Goal: Task Accomplishment & Management: Use online tool/utility

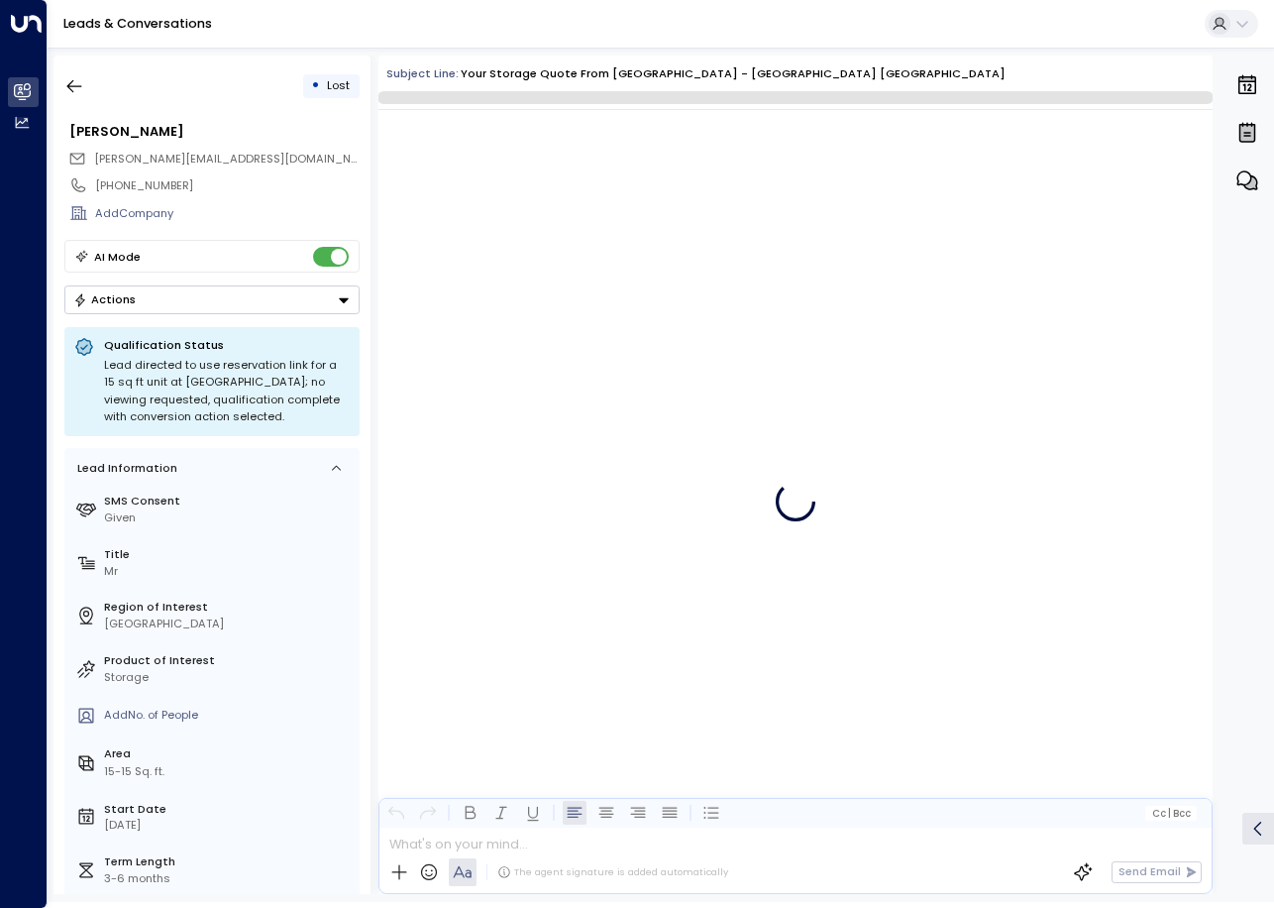
scroll to position [3106, 0]
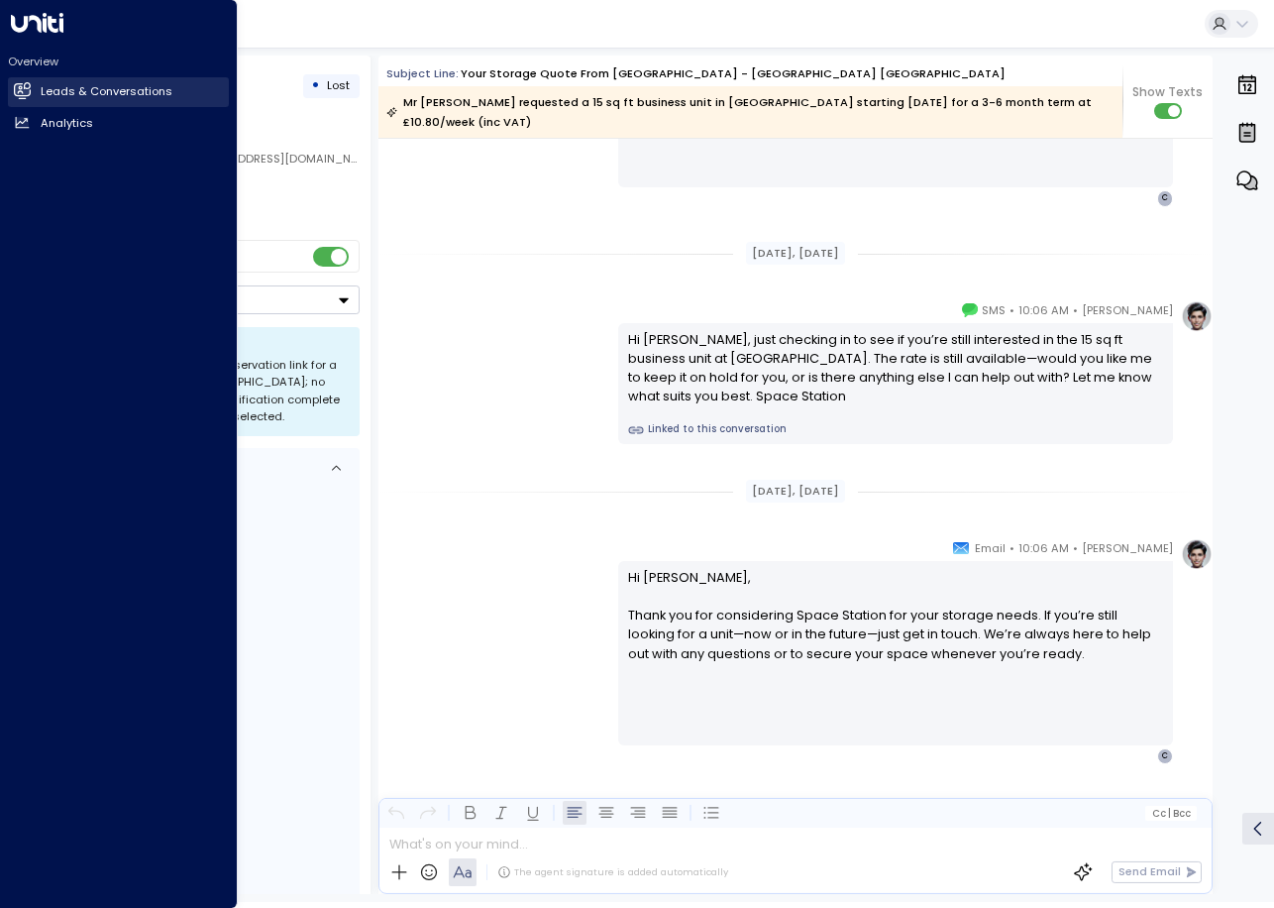
click at [29, 93] on icon at bounding box center [23, 90] width 16 height 12
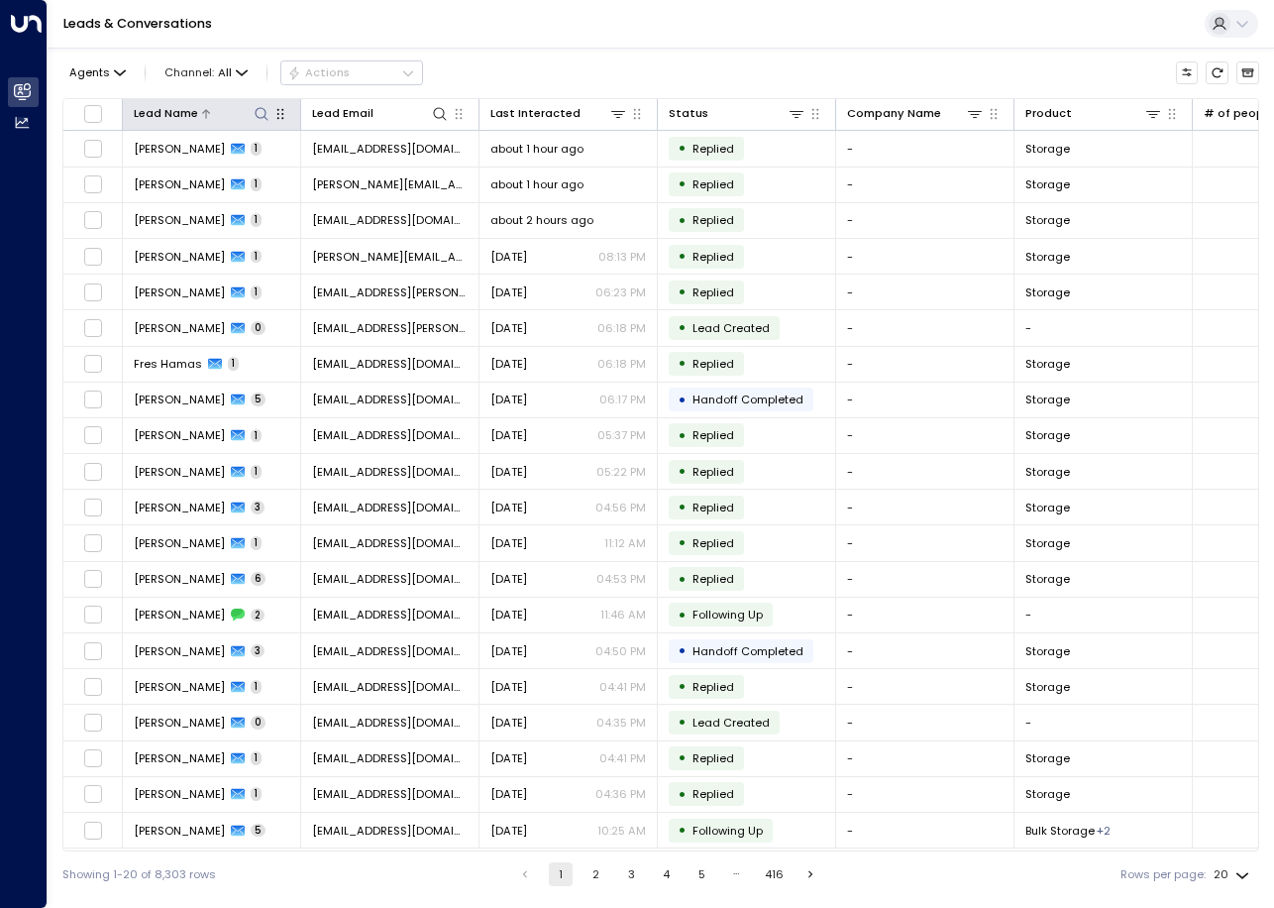
click at [259, 119] on icon at bounding box center [262, 114] width 16 height 16
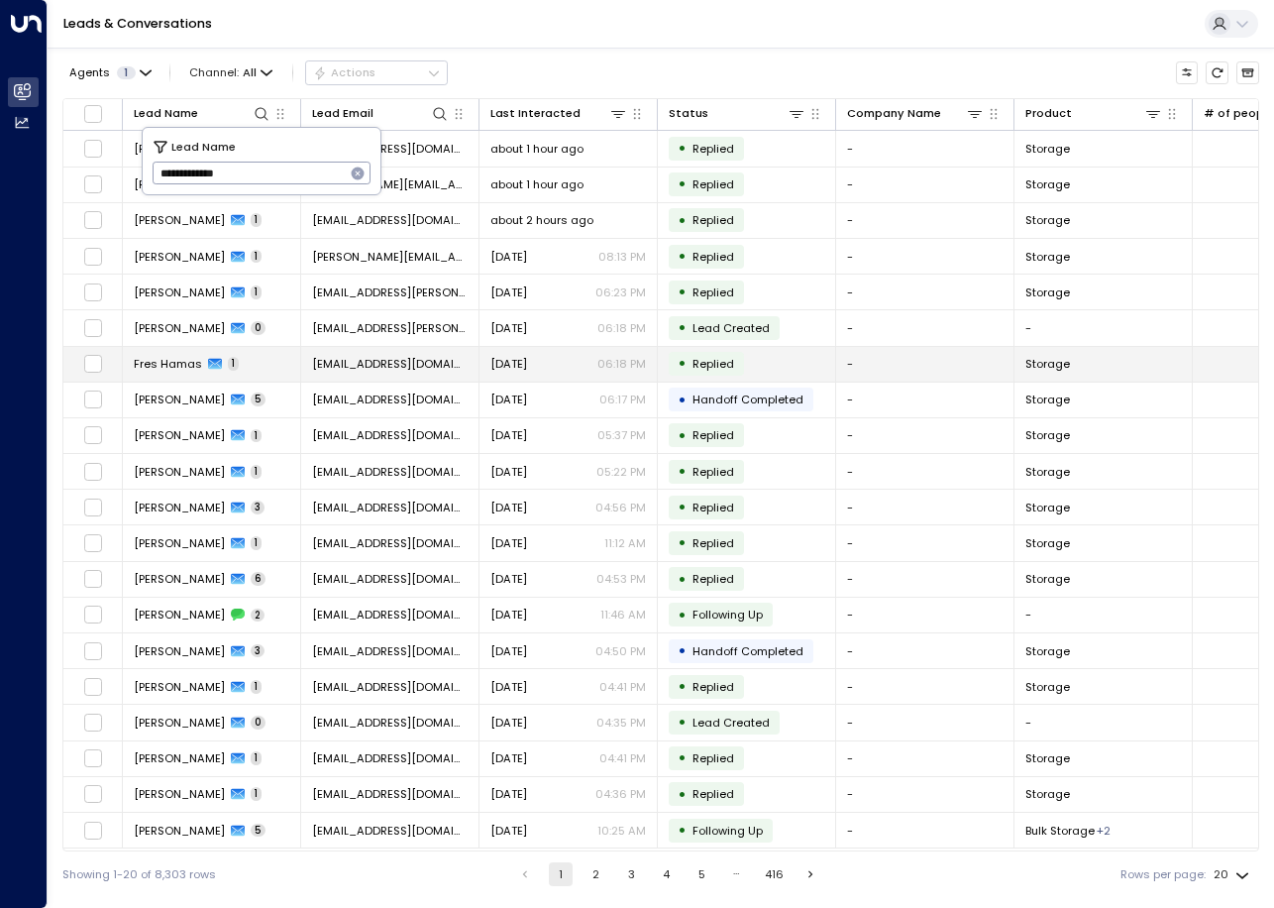
type input "**********"
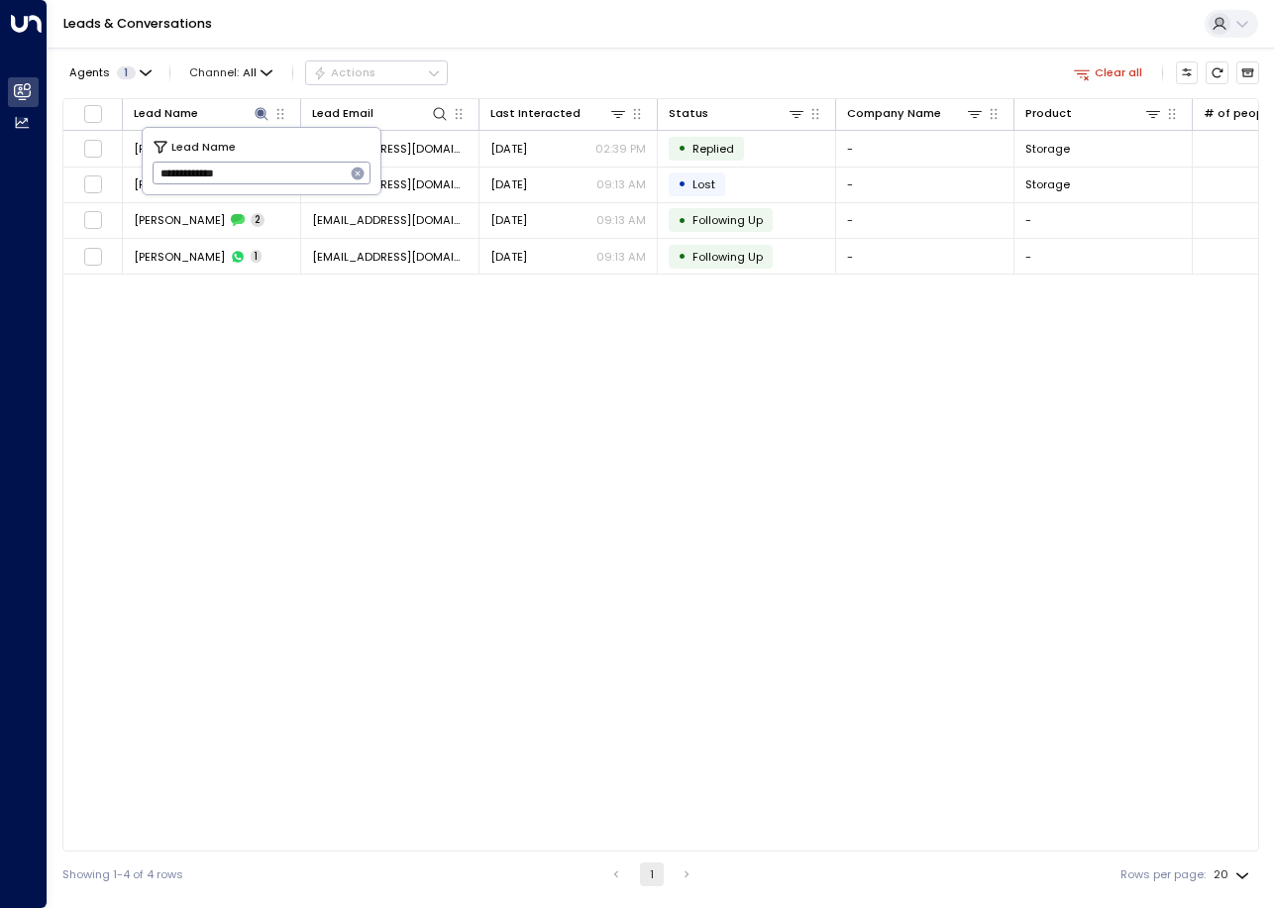
click at [777, 414] on div "Lead Name Lead Email Last Interacted Status Company Name Product # of people AI…" at bounding box center [660, 474] width 1197 height 753
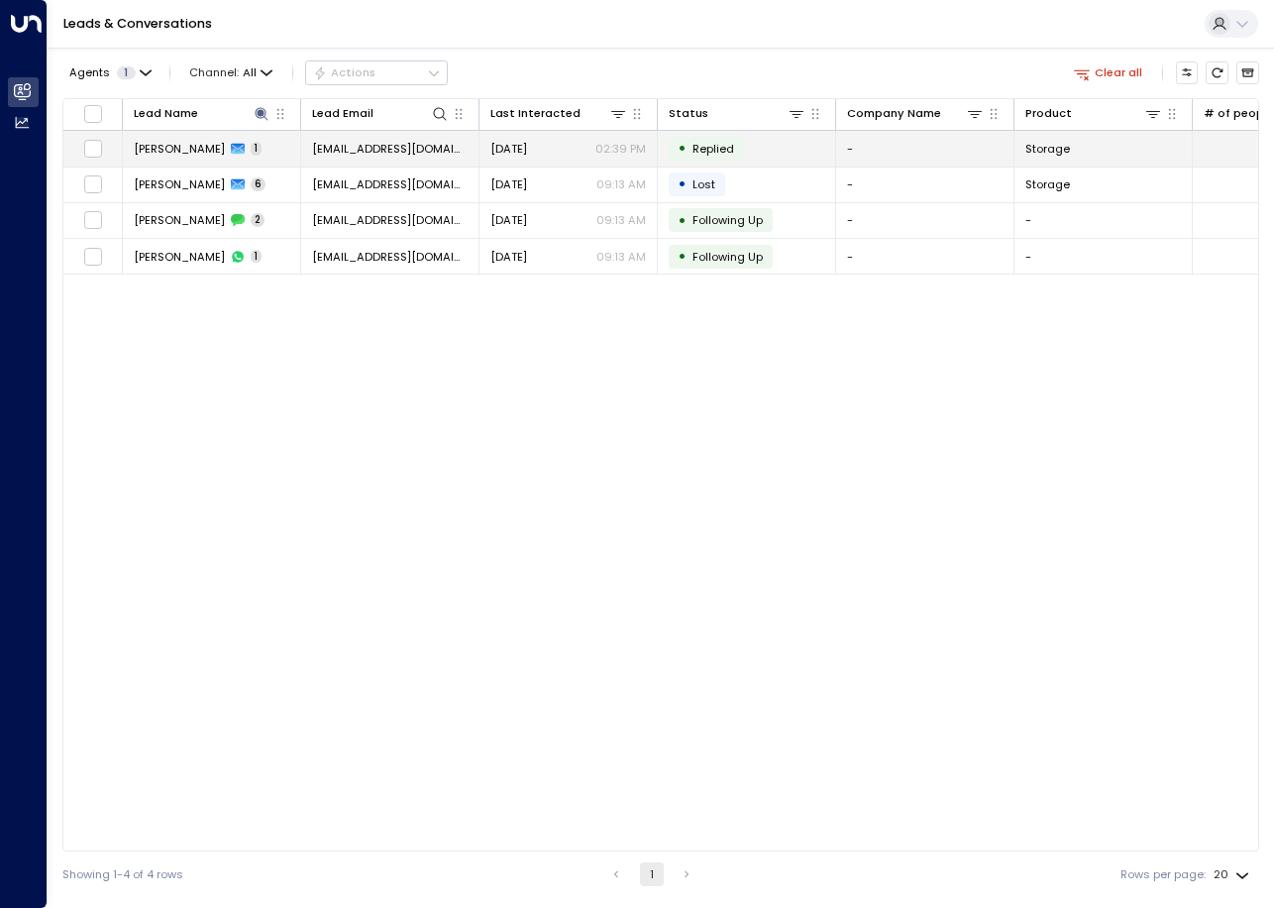
click at [403, 149] on span "lucierandall@hotmail.co.uk" at bounding box center [390, 149] width 156 height 16
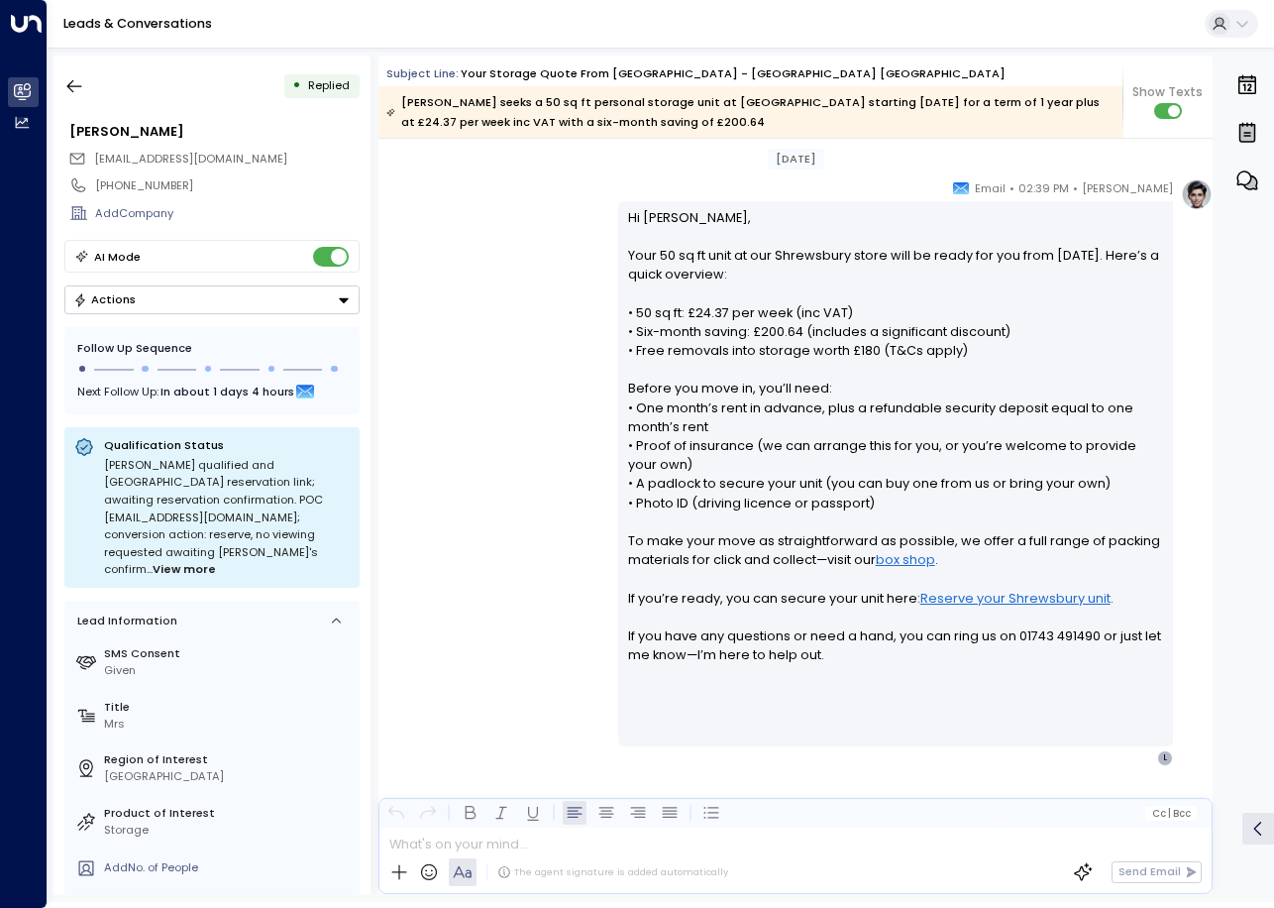
scroll to position [3082, 0]
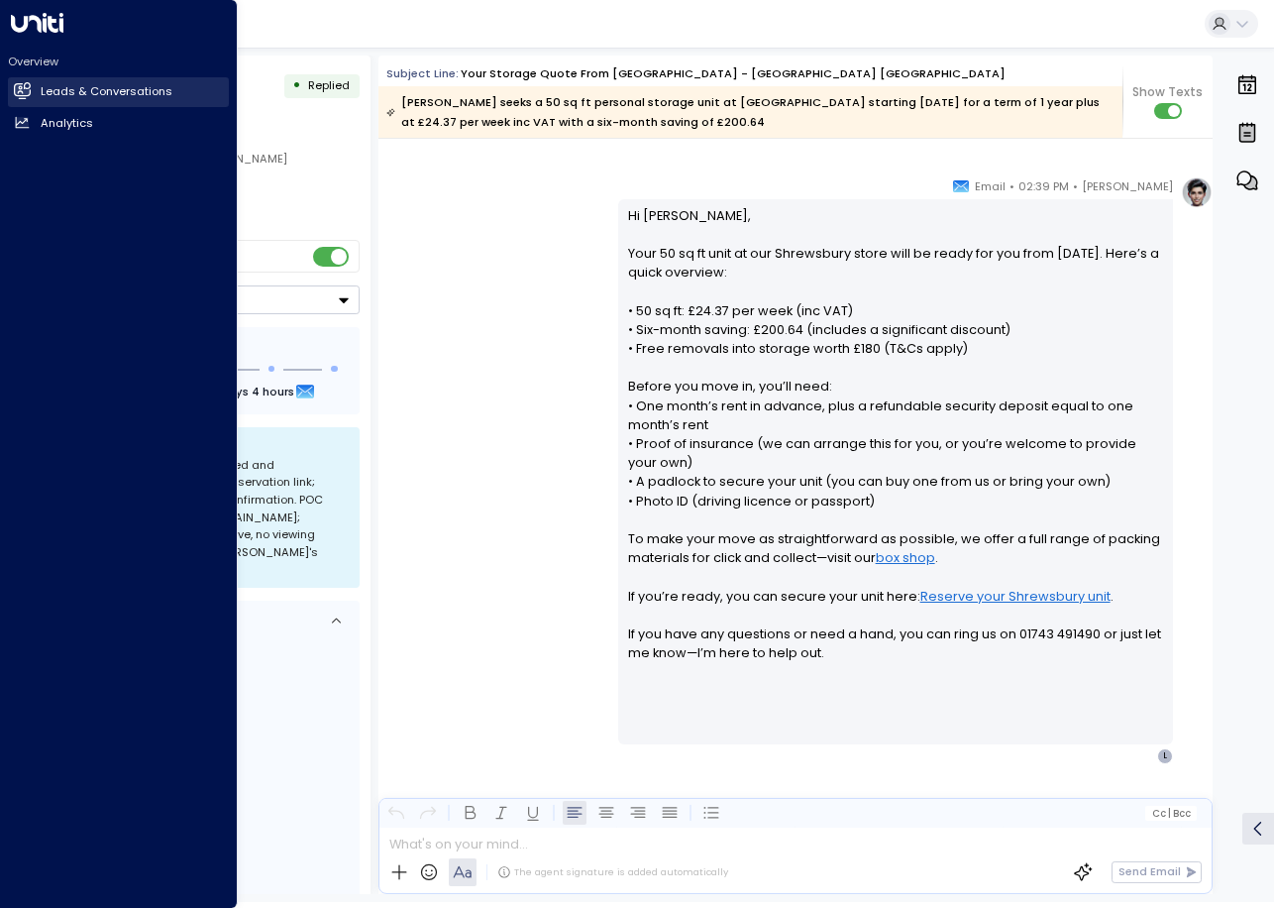
click at [25, 89] on icon at bounding box center [24, 90] width 13 height 17
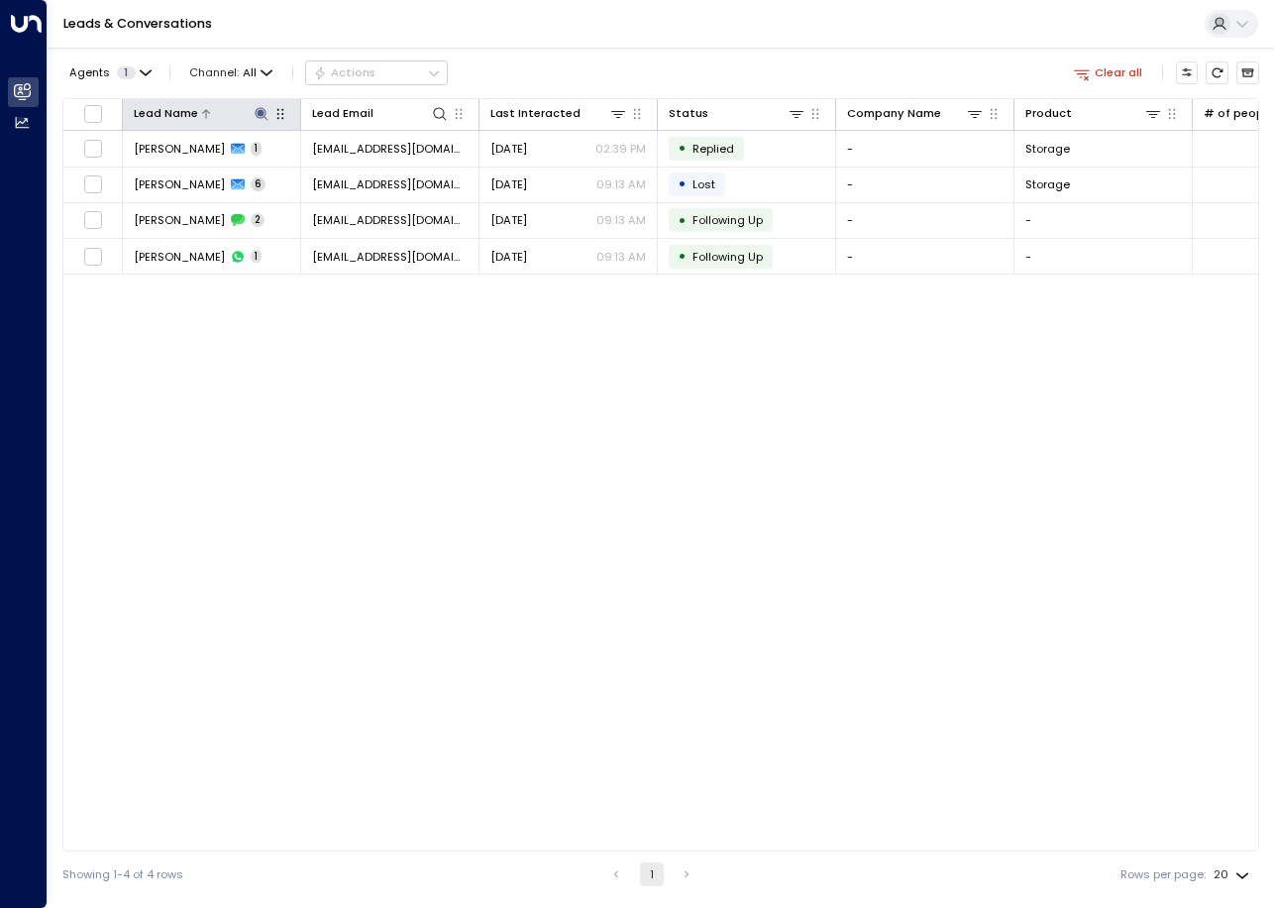
click at [261, 119] on icon at bounding box center [262, 114] width 16 height 16
click at [363, 173] on icon "button" at bounding box center [358, 173] width 13 height 13
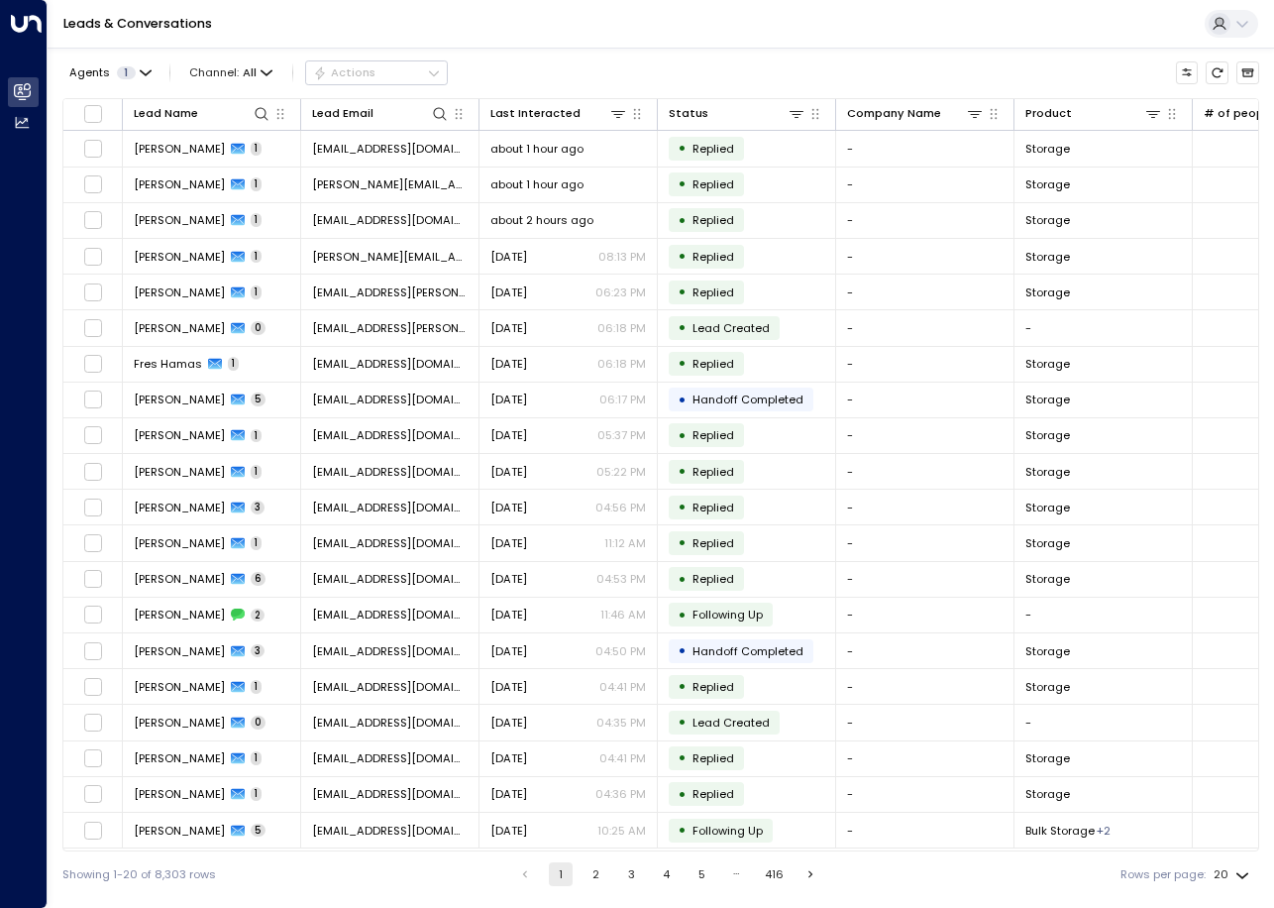
drag, startPoint x: 739, startPoint y: 852, endPoint x: 914, endPoint y: 853, distance: 175.4
click at [914, 853] on div "Showing 1-20 of 8,303 rows 1 2 3 4 5 … 416 Rows per page: 20 **" at bounding box center [660, 874] width 1197 height 46
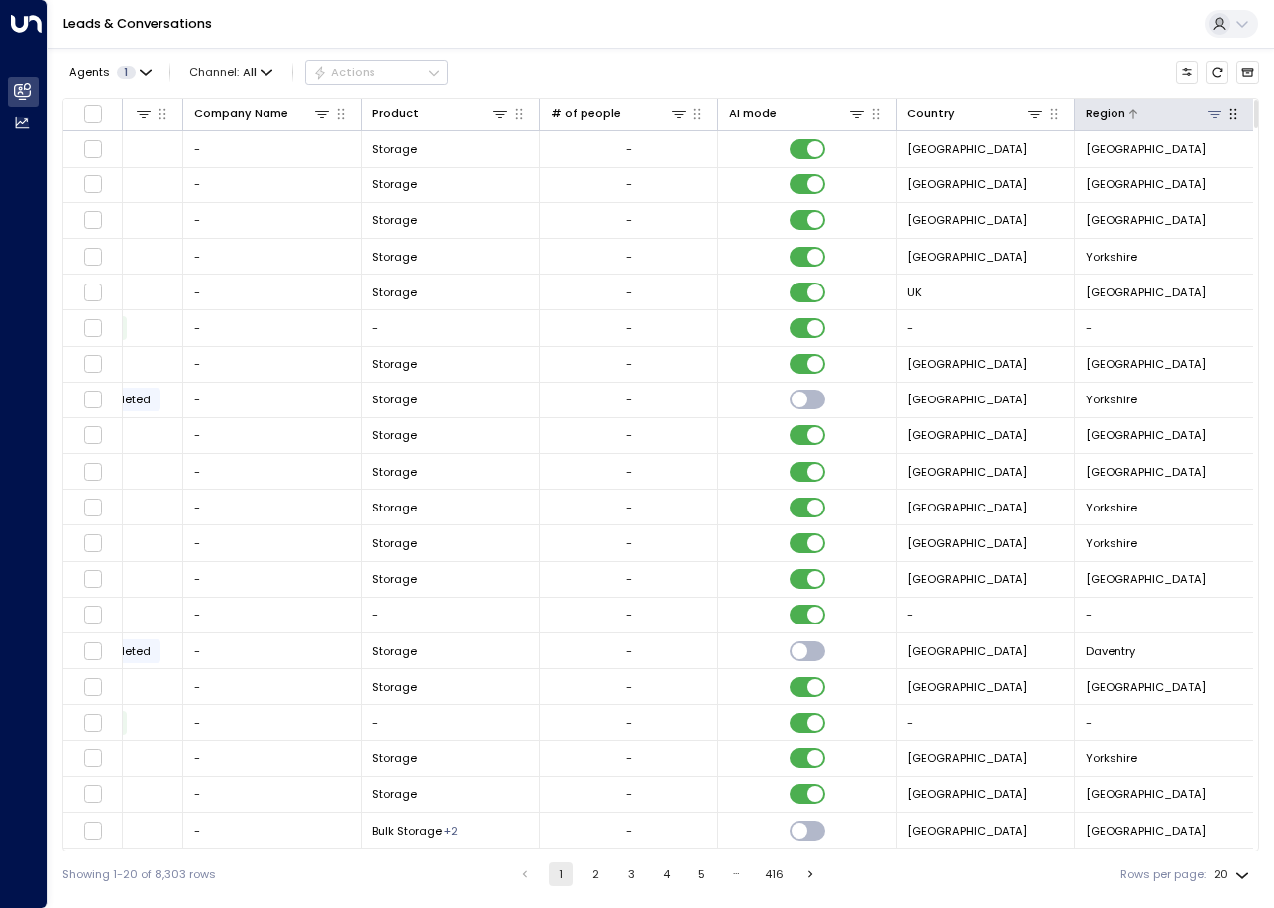
click at [1212, 122] on button at bounding box center [1214, 113] width 19 height 19
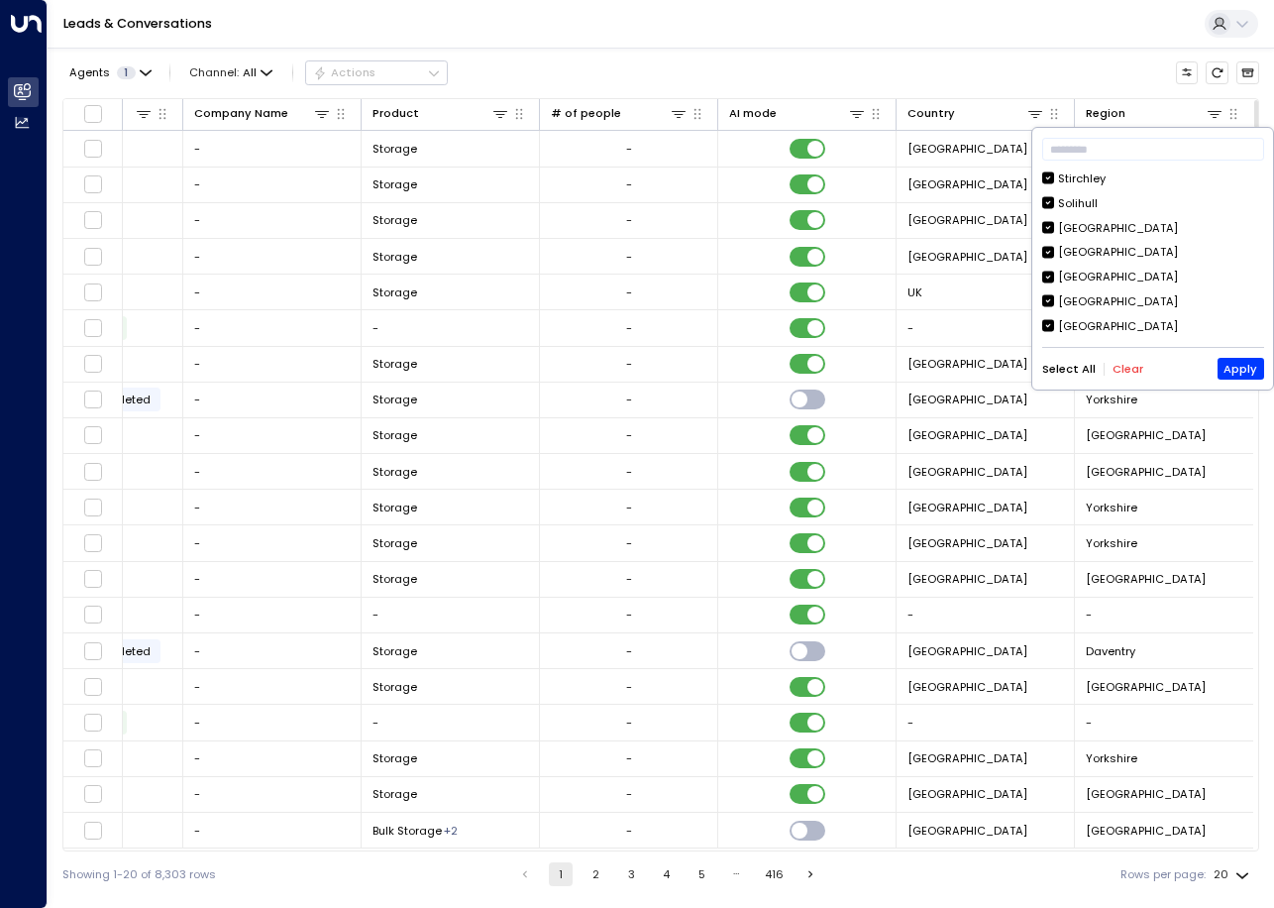
click at [1153, 376] on div "Select All Clear Apply" at bounding box center [1153, 369] width 222 height 22
click at [1141, 376] on div "Select All Clear Apply" at bounding box center [1153, 369] width 222 height 22
click at [1120, 364] on button "Clear" at bounding box center [1128, 369] width 31 height 13
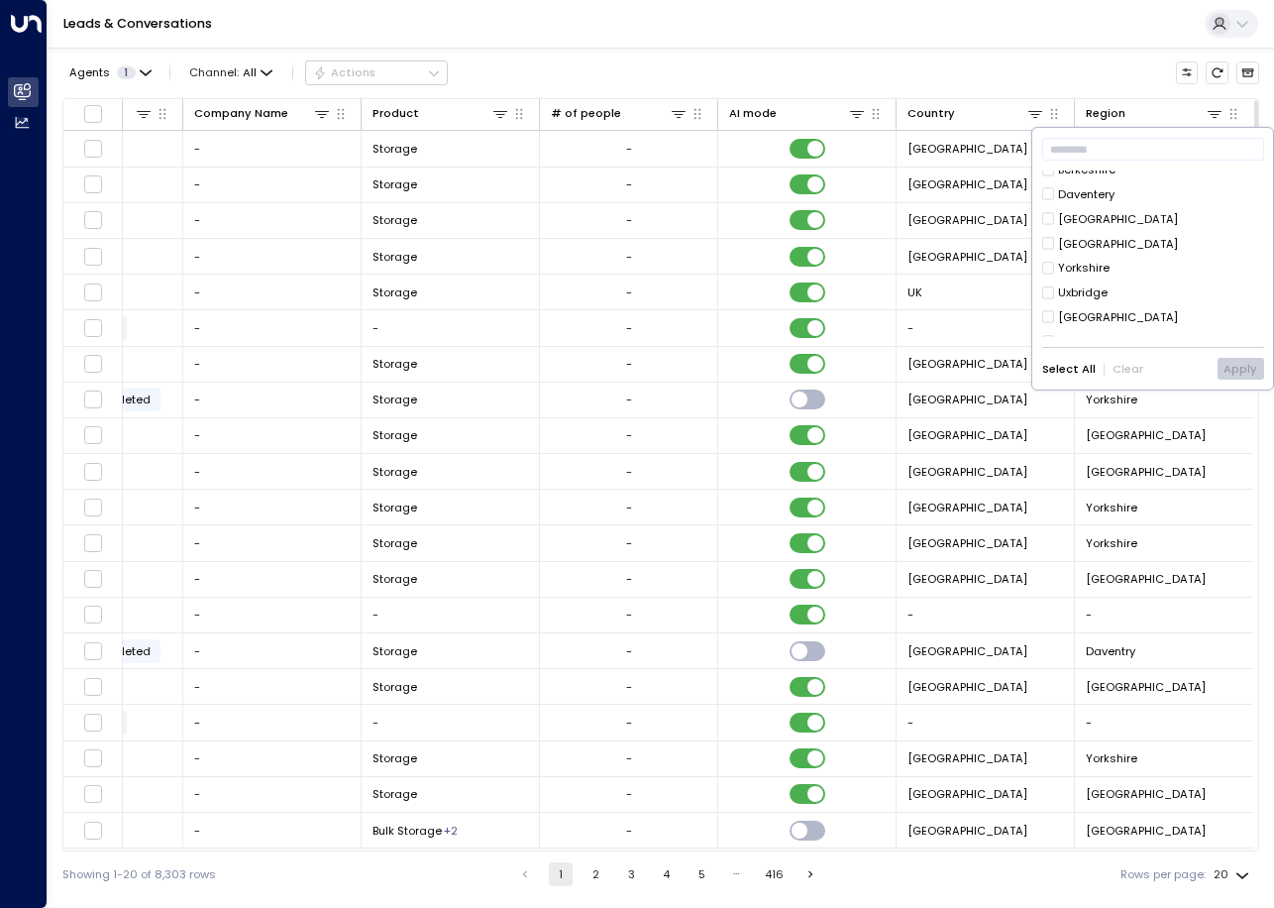
scroll to position [244, 0]
click at [1117, 300] on div "[GEOGRAPHIC_DATA]" at bounding box center [1118, 303] width 120 height 17
click at [1230, 371] on button "Apply" at bounding box center [1241, 369] width 47 height 22
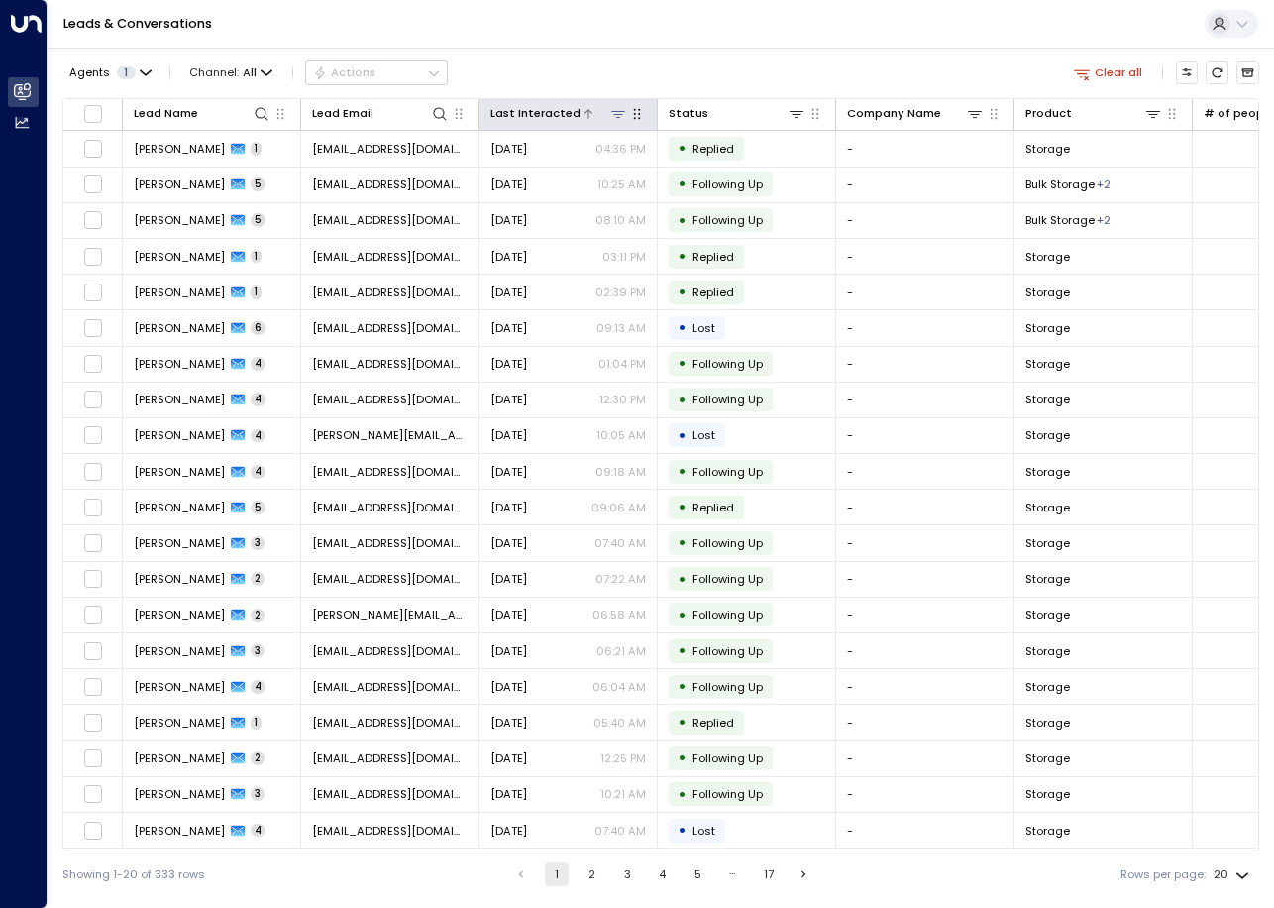
click at [535, 104] on div "Last Interacted" at bounding box center [535, 113] width 90 height 19
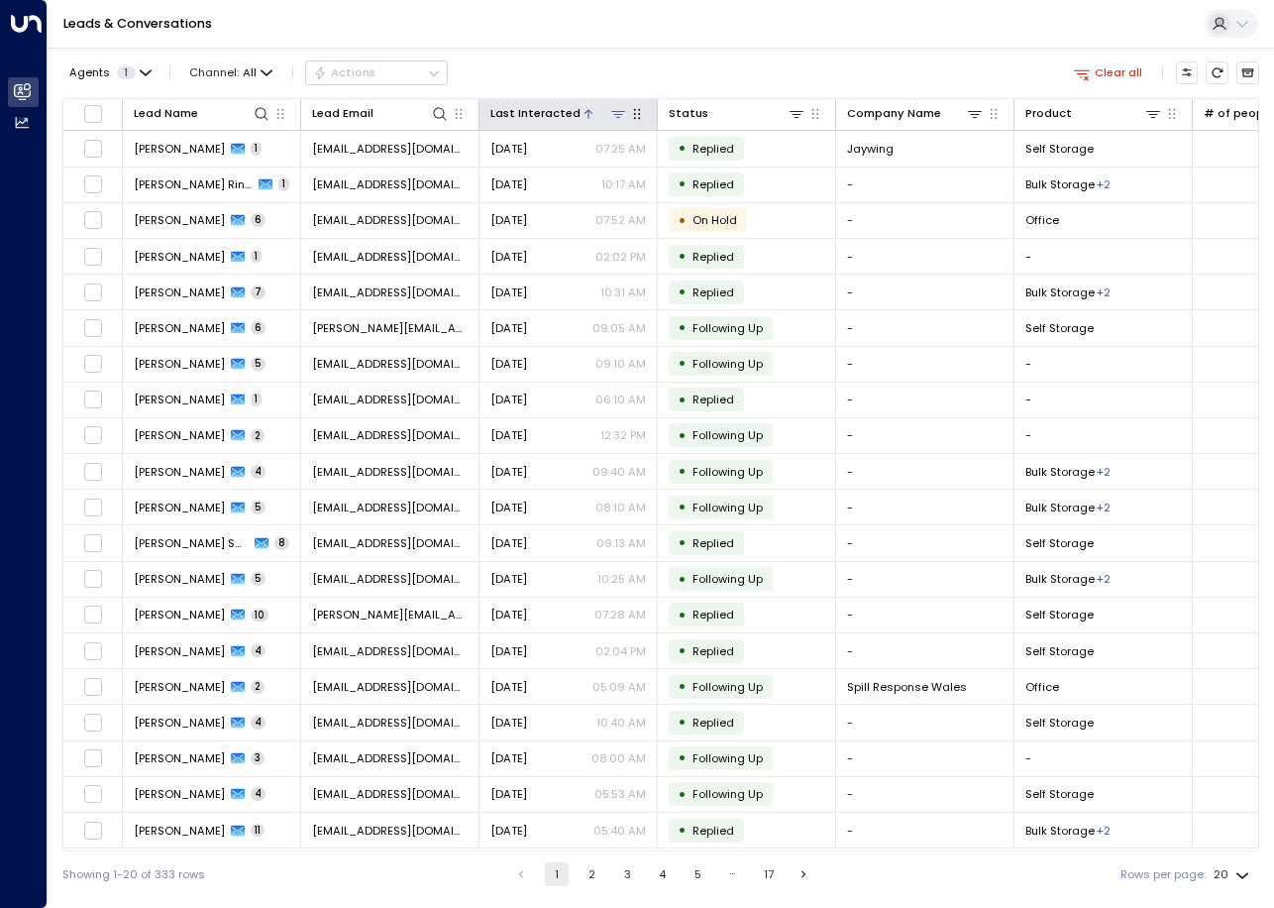
click at [535, 104] on div "Last Interacted" at bounding box center [535, 113] width 90 height 19
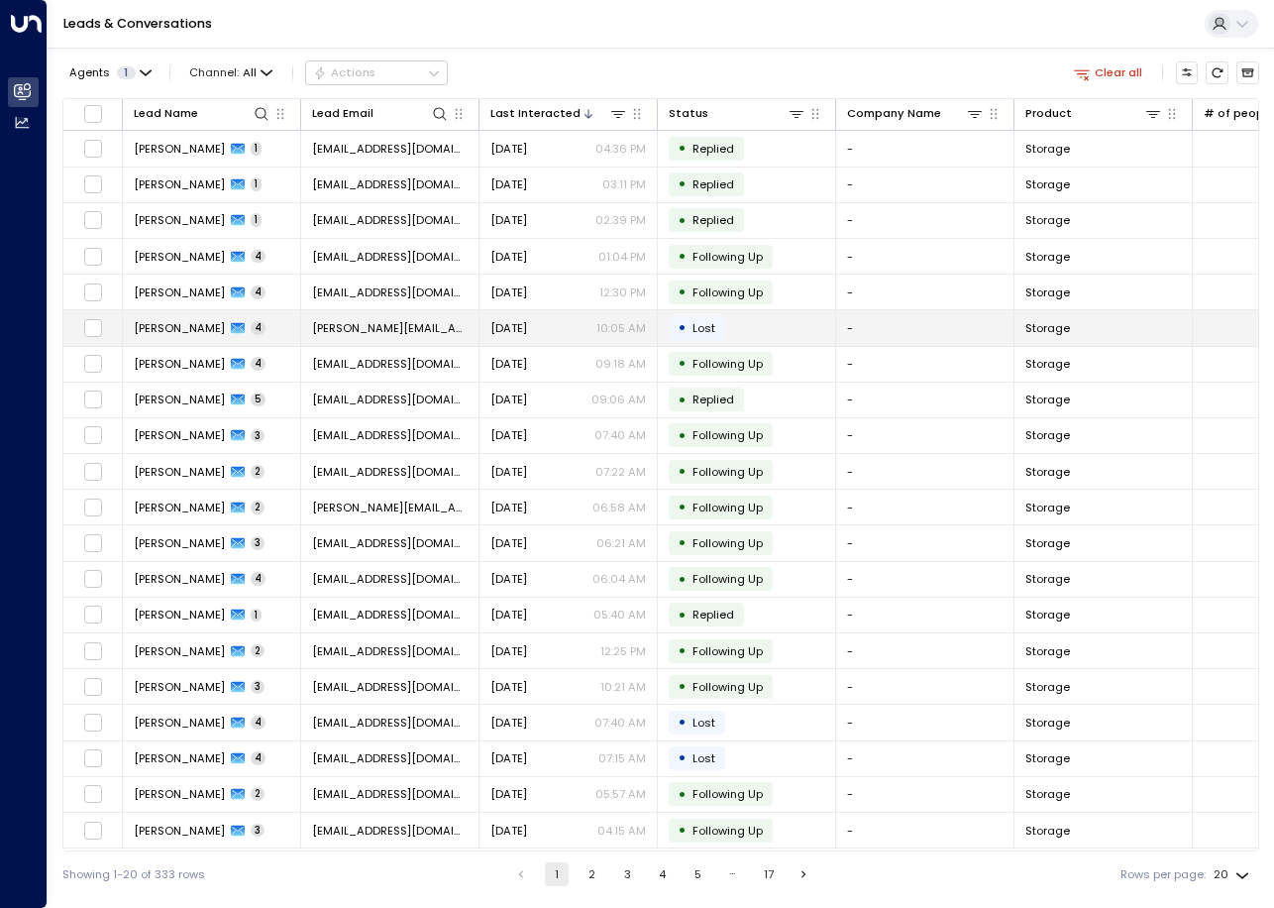
click at [578, 323] on div "Yesterday 10:05 AM" at bounding box center [568, 328] width 156 height 16
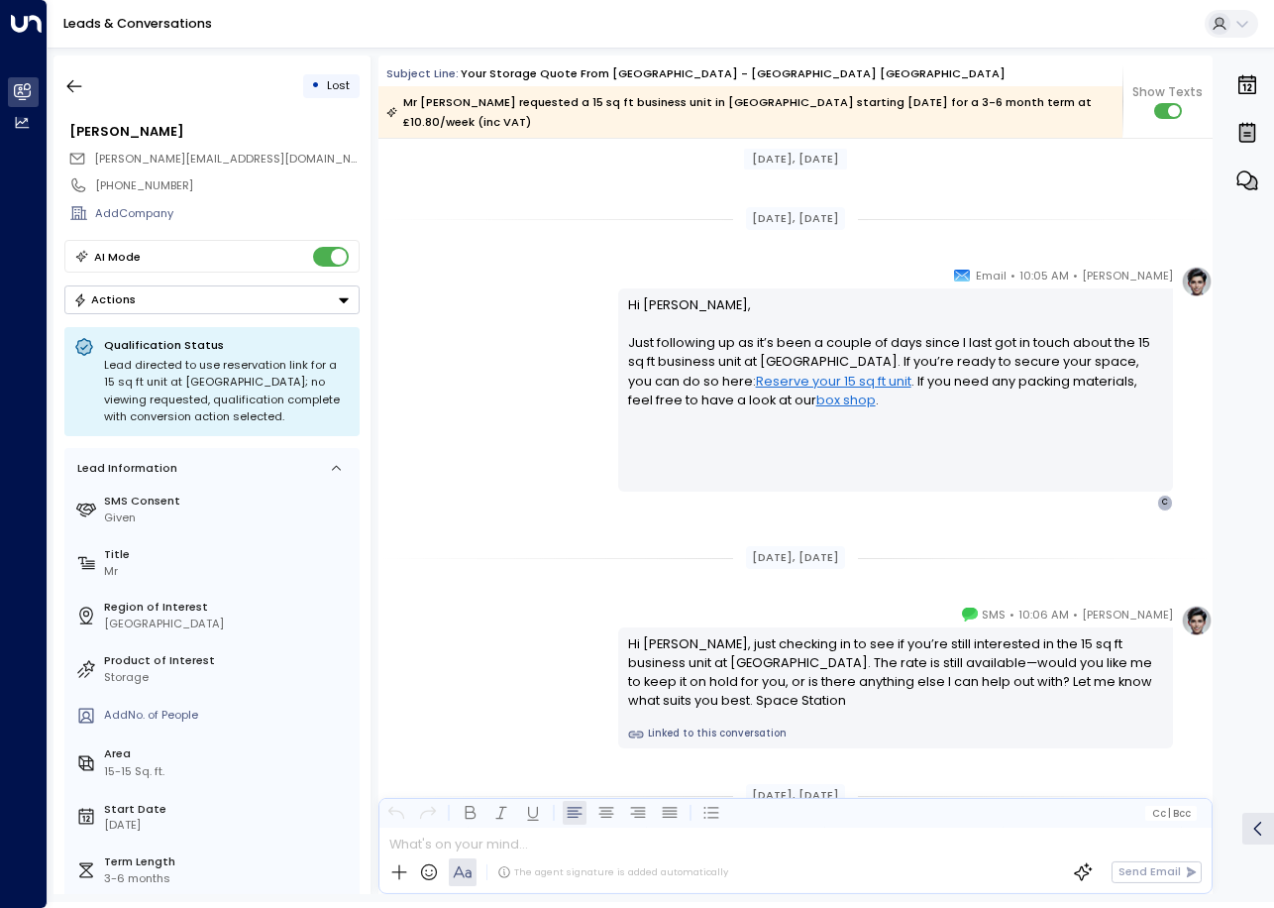
scroll to position [2319, 0]
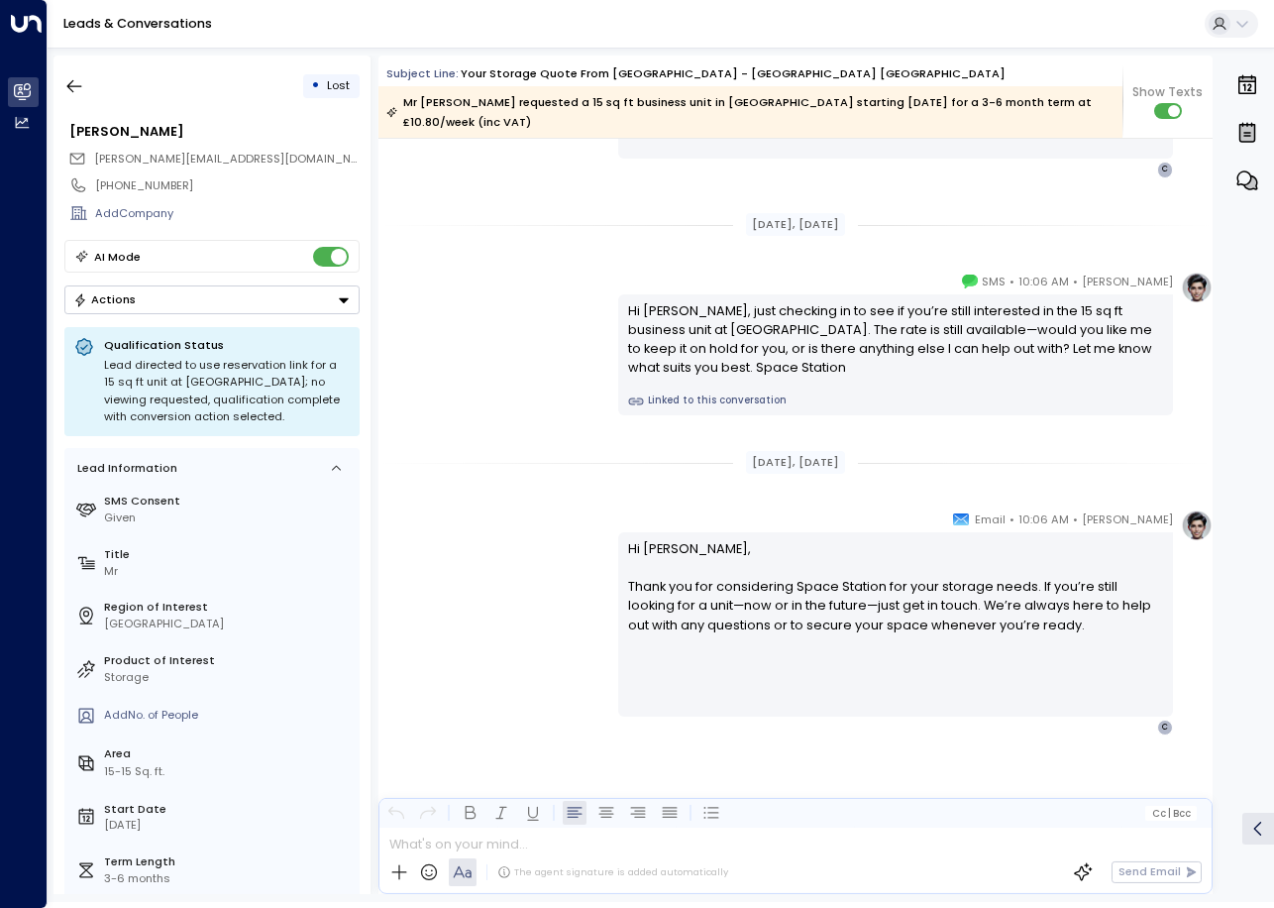
drag, startPoint x: 83, startPoint y: 78, endPoint x: 349, endPoint y: 13, distance: 273.5
click at [83, 78] on icon "button" at bounding box center [74, 86] width 20 height 20
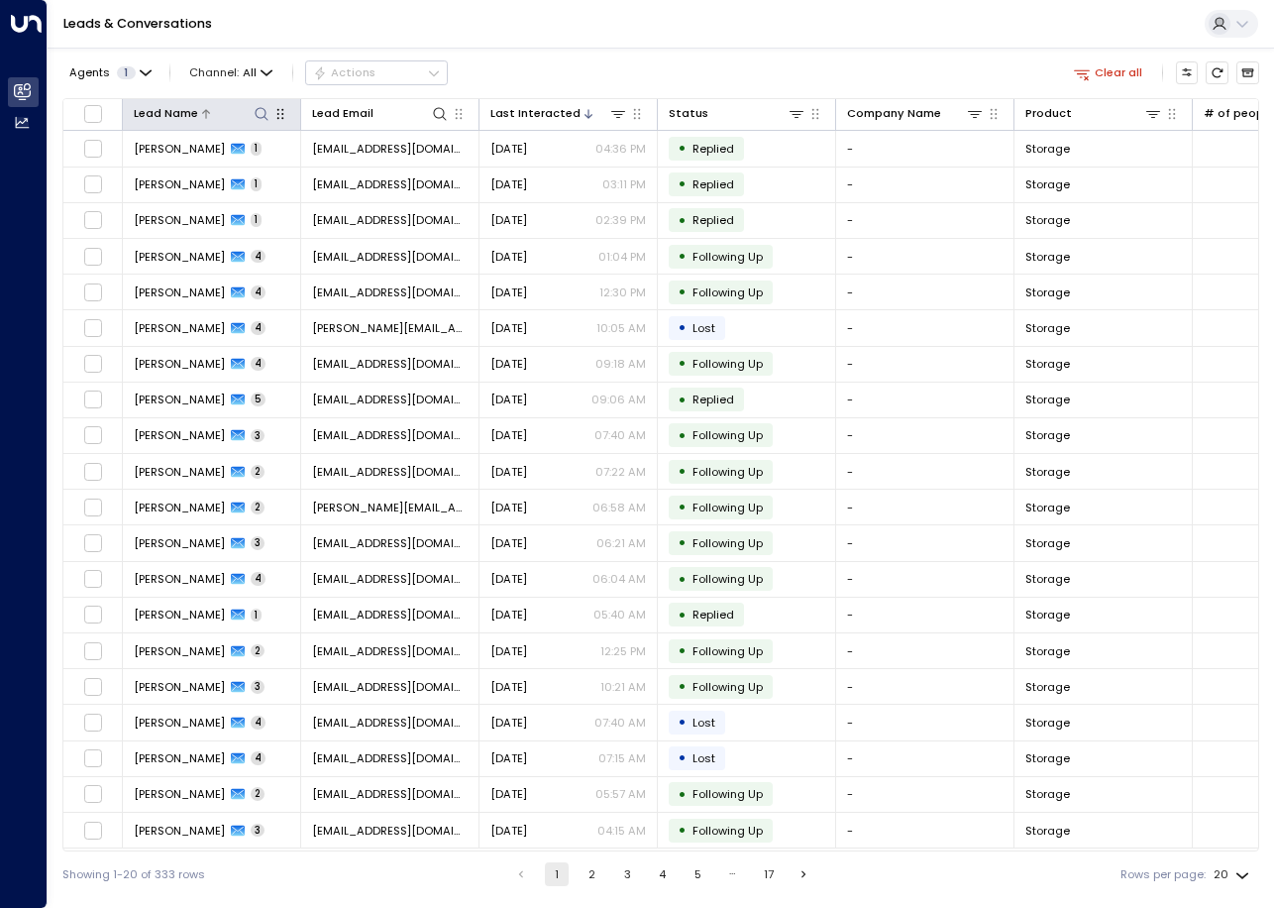
click at [254, 114] on icon at bounding box center [262, 114] width 16 height 16
click at [216, 175] on input "text" at bounding box center [262, 174] width 219 height 33
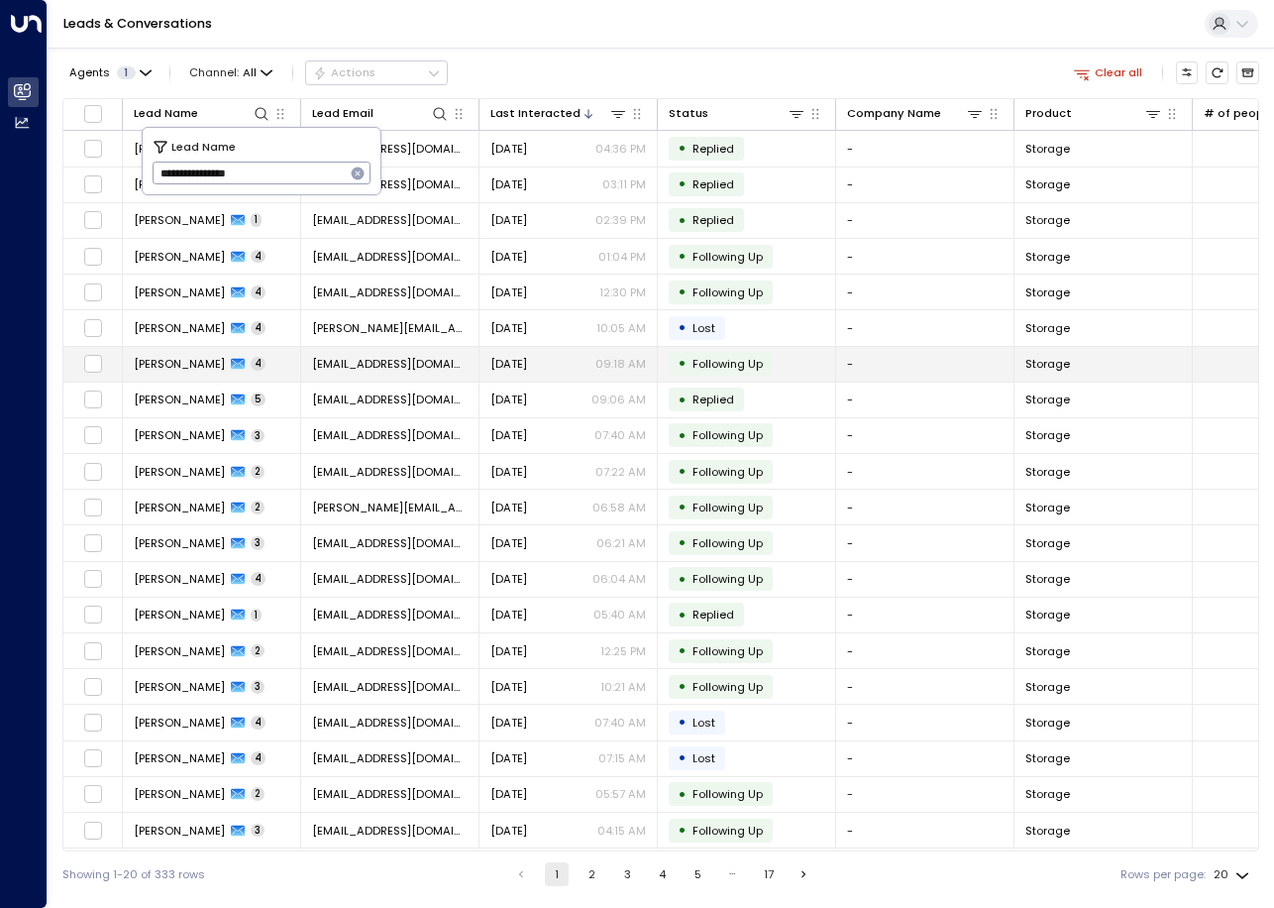
type input "**********"
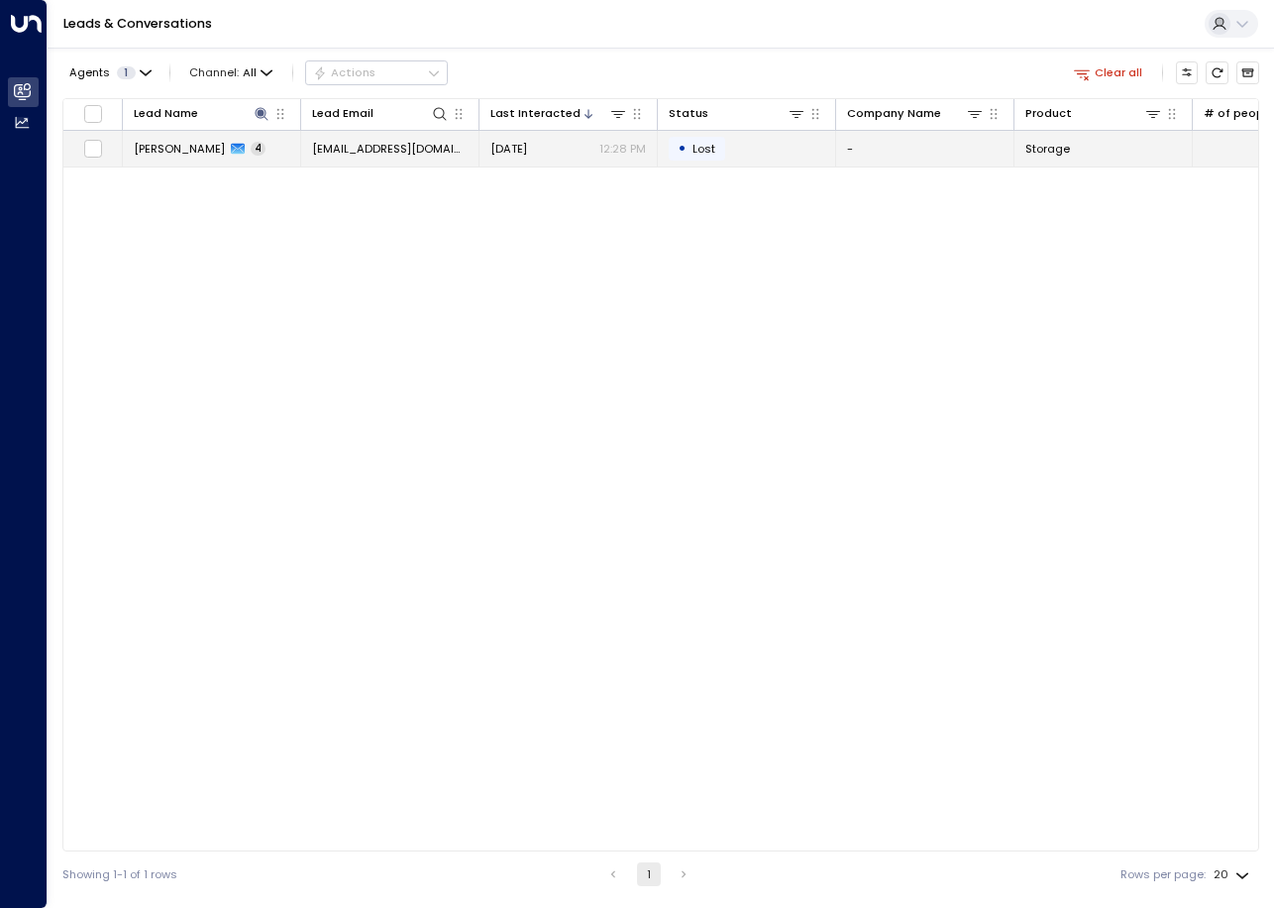
click at [576, 159] on td "Aug 07, 2025 12:28 PM" at bounding box center [569, 148] width 178 height 35
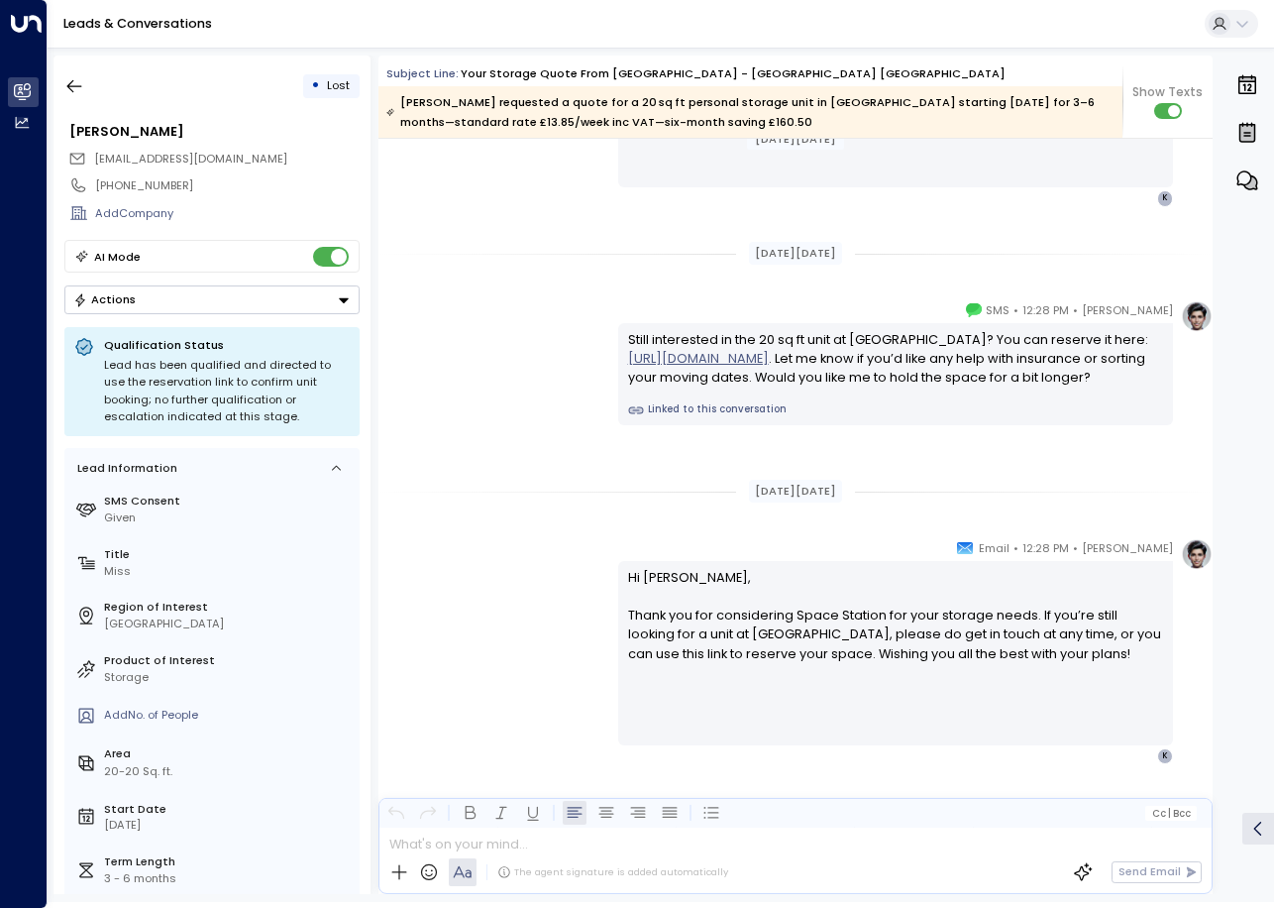
scroll to position [1617, 0]
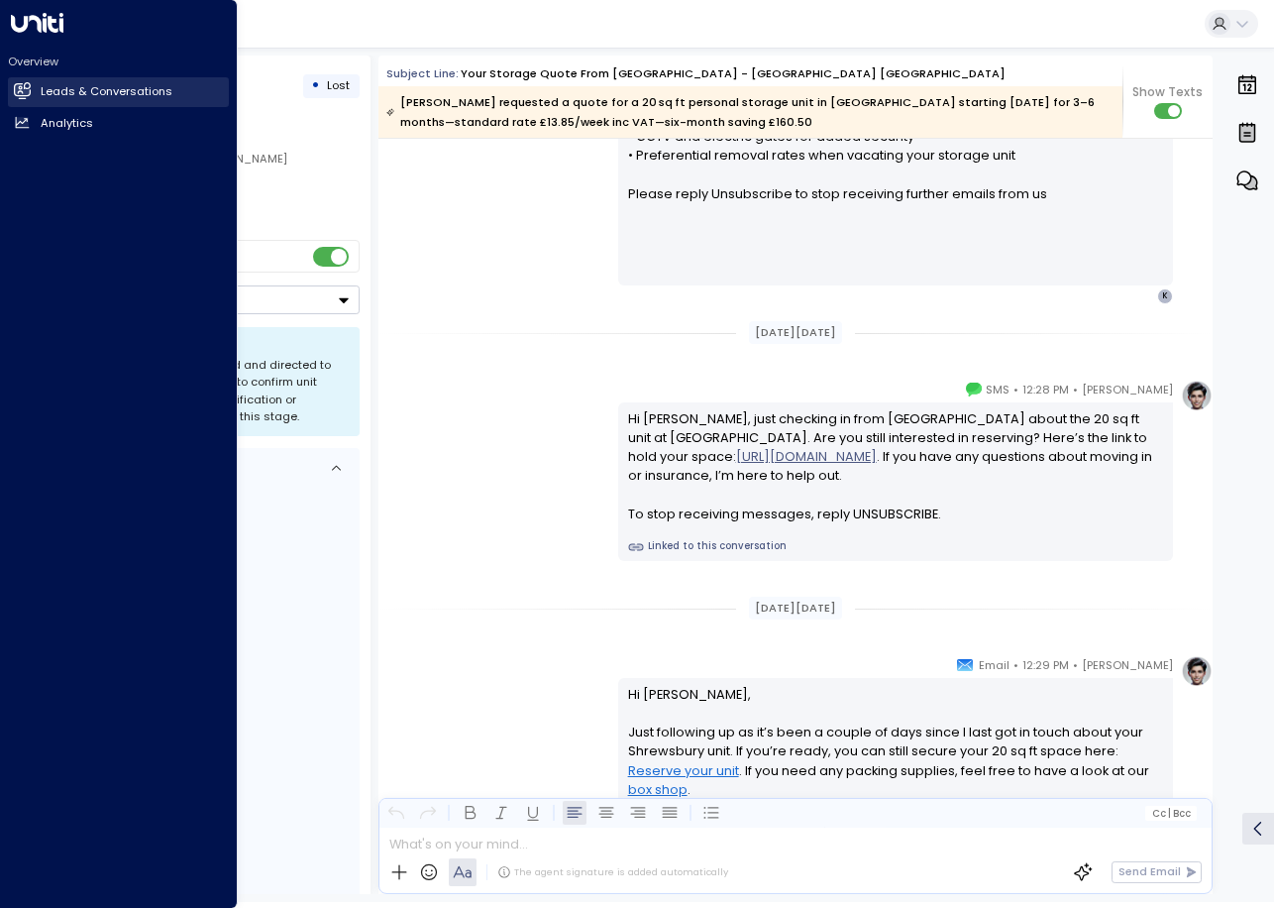
drag, startPoint x: 25, startPoint y: 87, endPoint x: 38, endPoint y: 88, distance: 12.9
click at [25, 87] on icon at bounding box center [24, 90] width 13 height 17
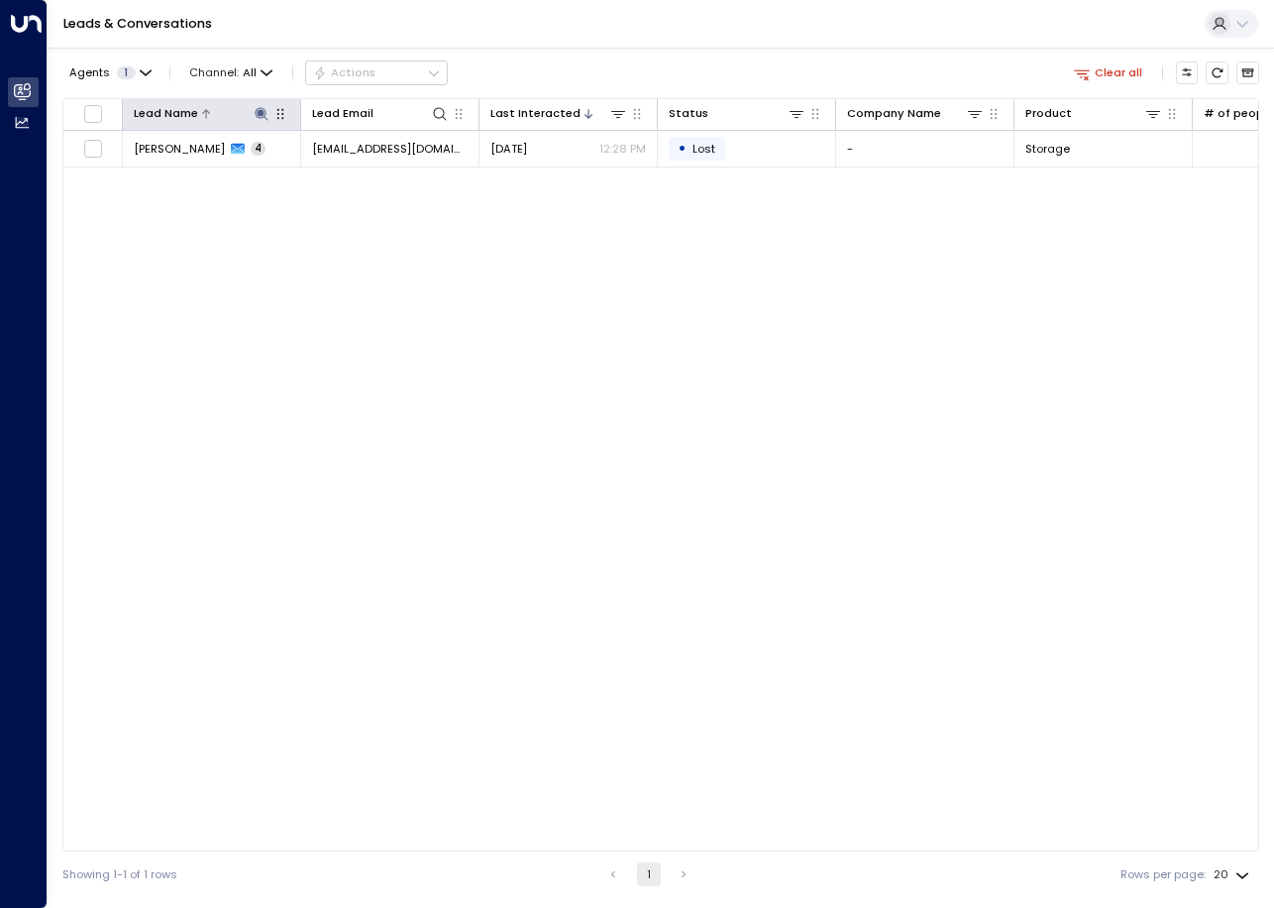
click at [261, 112] on icon at bounding box center [261, 113] width 13 height 13
click at [358, 179] on icon "button" at bounding box center [358, 173] width 13 height 13
